Goal: Task Accomplishment & Management: Use online tool/utility

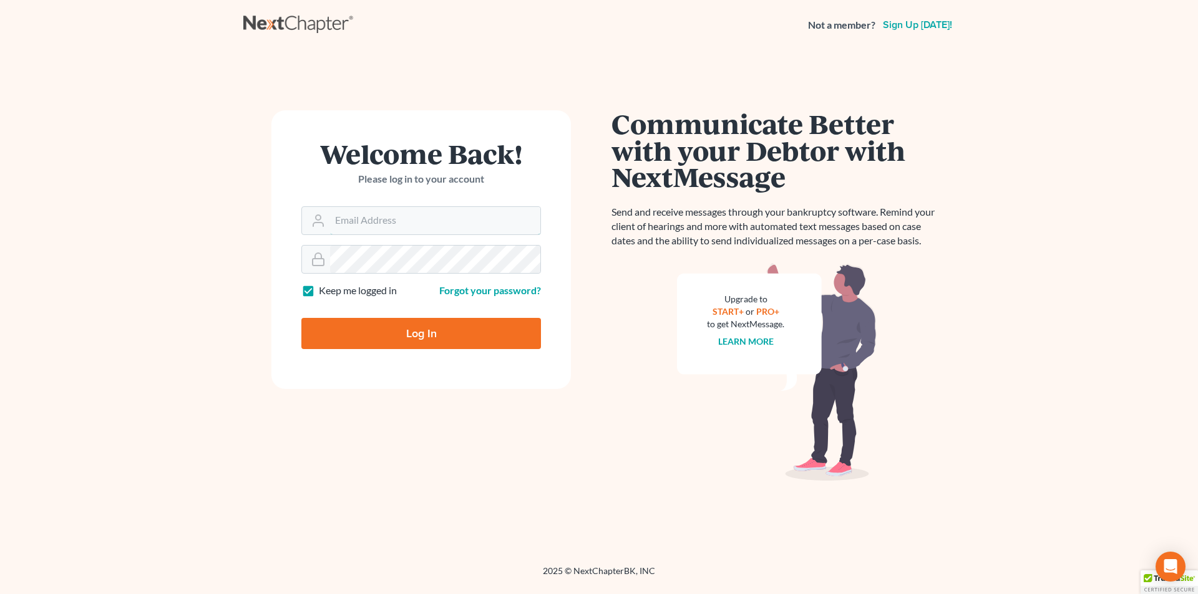
type input "SEAN@HARNAGELAW.COM"
click at [433, 343] on input "Log In" at bounding box center [421, 333] width 240 height 31
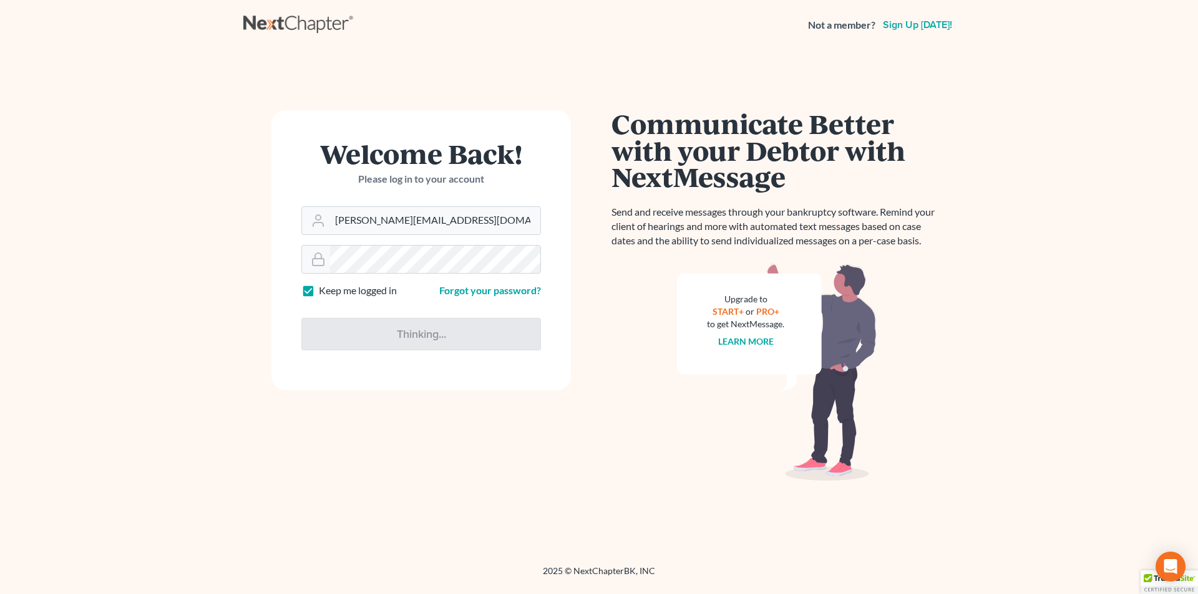
type input "Thinking..."
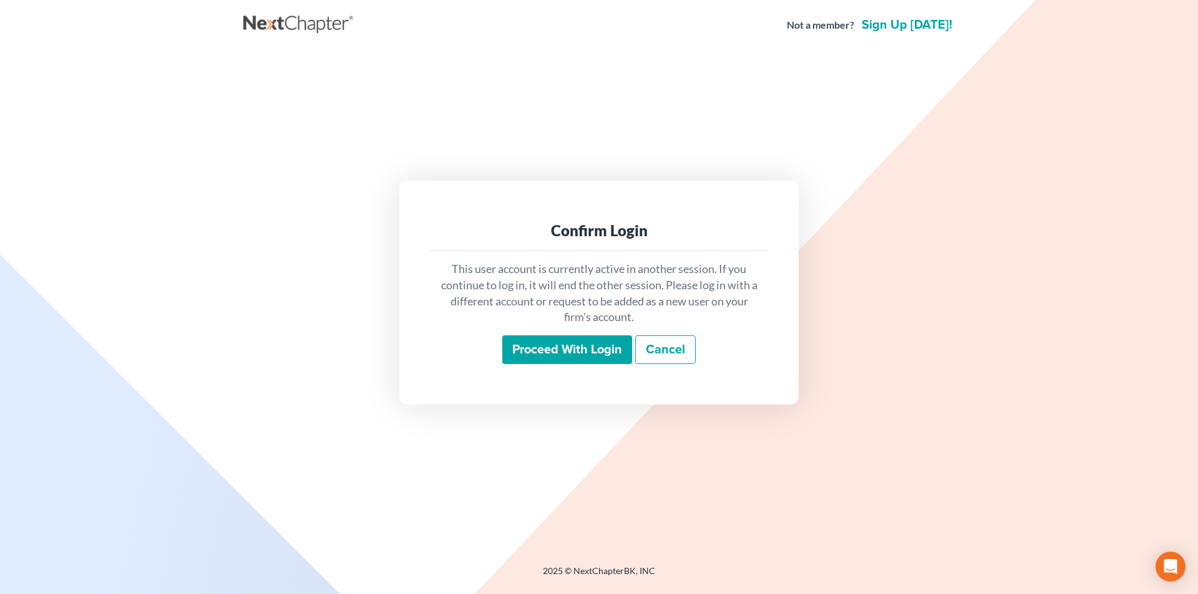
click at [535, 352] on input "Proceed with login" at bounding box center [567, 350] width 130 height 29
